Goal: Transaction & Acquisition: Purchase product/service

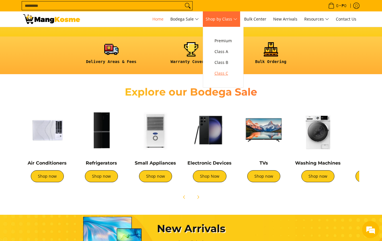
click at [223, 70] on span "Class C" at bounding box center [222, 73] width 17 height 7
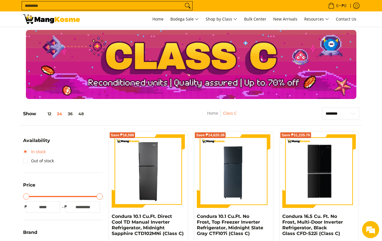
click at [26, 151] on link "In stock" at bounding box center [34, 151] width 22 height 9
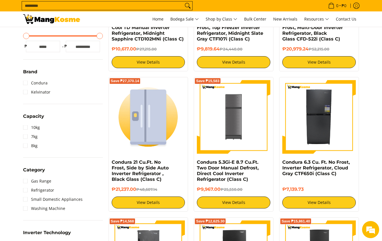
scroll to position [52, 0]
